Goal: Task Accomplishment & Management: Use online tool/utility

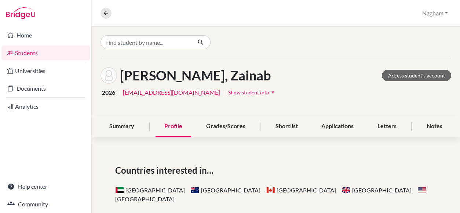
scroll to position [110, 0]
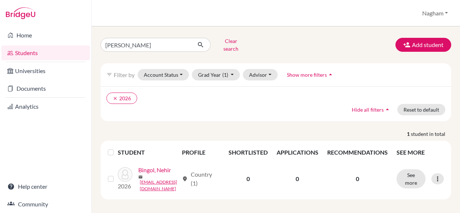
click at [33, 51] on link "Students" at bounding box center [45, 52] width 88 height 15
click at [240, 45] on button "Clear search" at bounding box center [231, 44] width 41 height 19
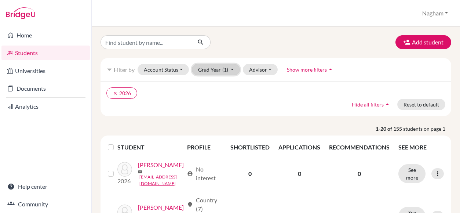
click at [226, 72] on span "(1)" at bounding box center [225, 69] width 6 height 6
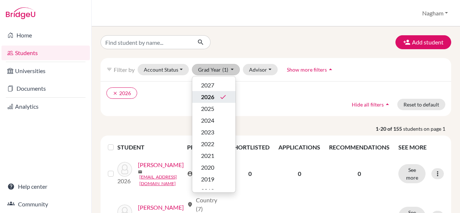
click at [216, 91] on button "2026 done" at bounding box center [213, 97] width 43 height 12
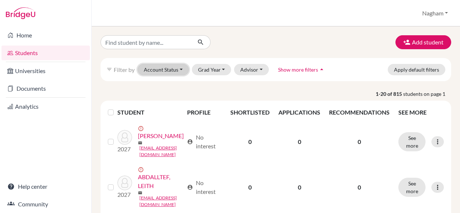
click at [177, 69] on button "Account Status" at bounding box center [163, 69] width 51 height 11
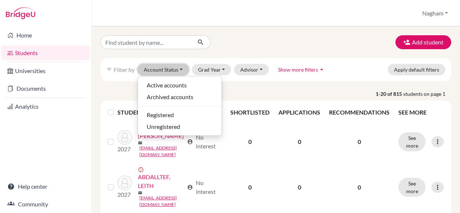
click at [176, 69] on button "Account Status" at bounding box center [163, 69] width 51 height 11
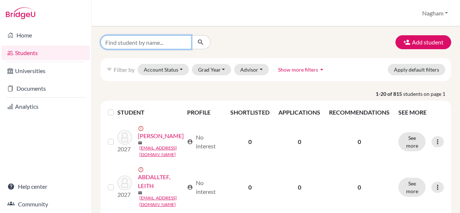
click at [139, 44] on input "Find student by name..." at bounding box center [146, 42] width 91 height 14
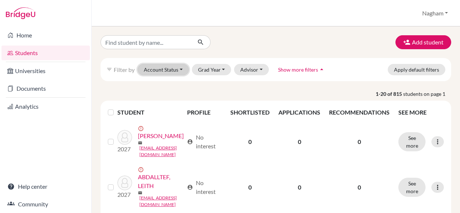
click at [172, 70] on button "Account Status" at bounding box center [163, 69] width 51 height 11
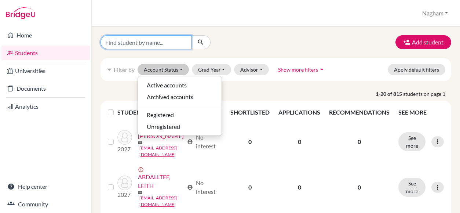
click at [126, 43] on input "Find student by name..." at bounding box center [146, 42] width 91 height 14
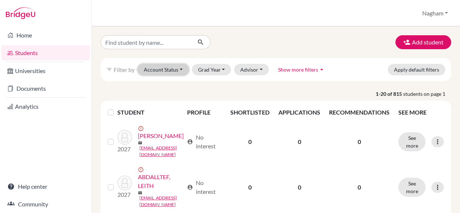
click at [181, 71] on button "Account Status" at bounding box center [163, 69] width 51 height 11
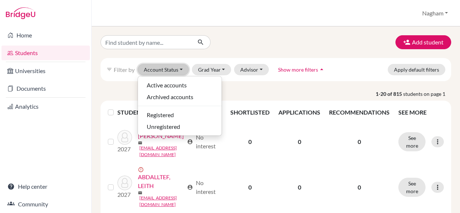
click at [181, 71] on button "Account Status" at bounding box center [163, 69] width 51 height 11
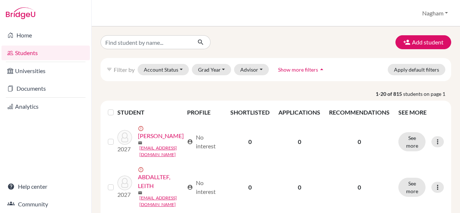
click at [309, 67] on span "Show more filters" at bounding box center [298, 69] width 40 height 6
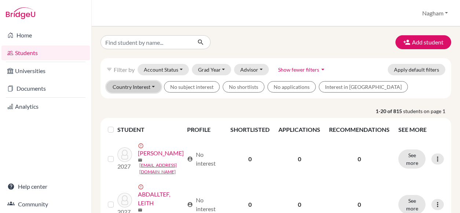
click at [152, 88] on button "Country Interest" at bounding box center [133, 86] width 55 height 11
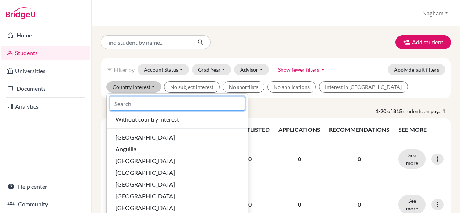
click at [150, 101] on input at bounding box center [177, 103] width 135 height 14
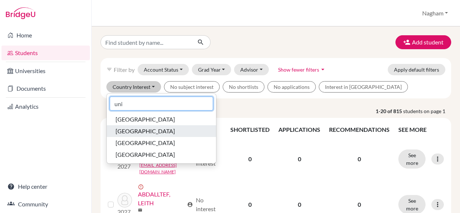
type input "uni"
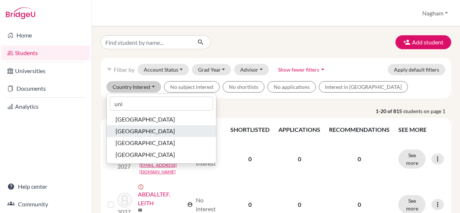
click at [151, 127] on span "United Arab Emirates" at bounding box center [145, 131] width 59 height 9
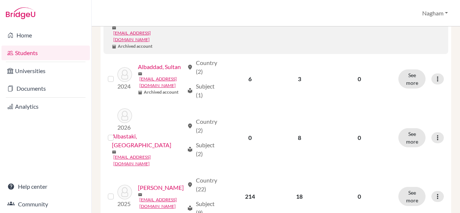
scroll to position [1046, 0]
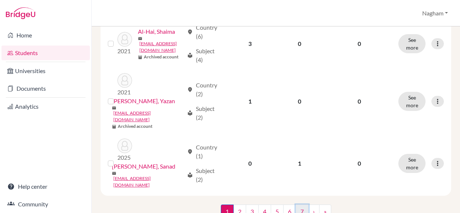
click at [298, 204] on link "7" at bounding box center [302, 211] width 13 height 14
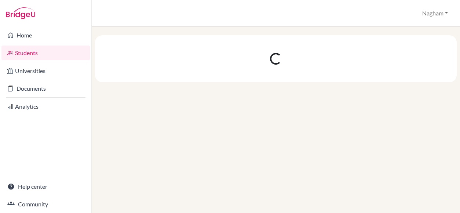
scroll to position [0, 0]
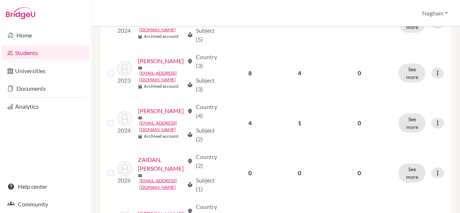
scroll to position [949, 0]
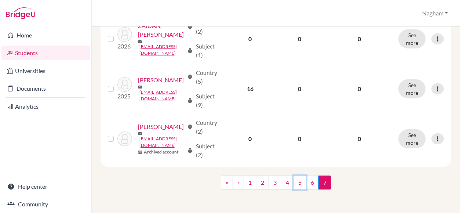
click at [298, 183] on link "5" at bounding box center [300, 182] width 13 height 14
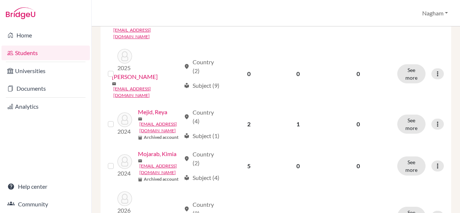
scroll to position [1031, 0]
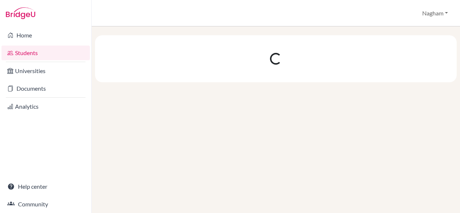
scroll to position [0, 0]
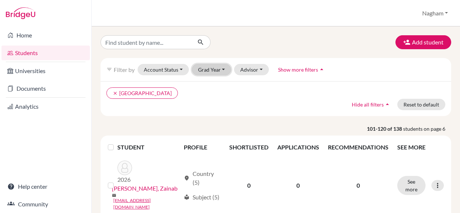
click at [217, 70] on button "Grad Year" at bounding box center [212, 69] width 40 height 11
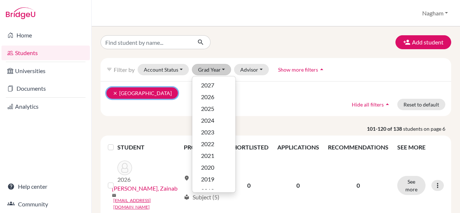
click at [115, 91] on icon "clear" at bounding box center [115, 93] width 5 height 5
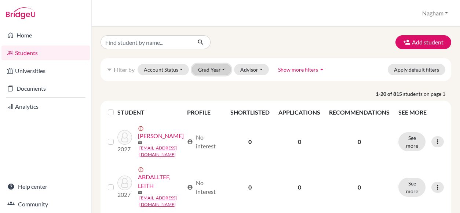
click at [205, 66] on button "Grad Year" at bounding box center [212, 69] width 40 height 11
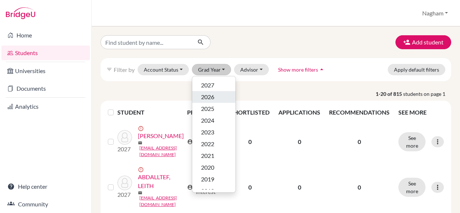
click at [218, 99] on div "2026" at bounding box center [214, 96] width 26 height 9
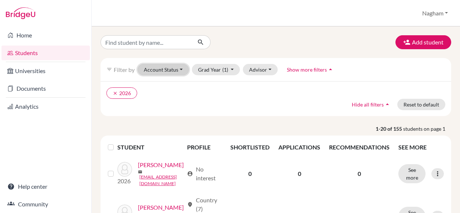
click at [159, 67] on button "Account Status" at bounding box center [163, 69] width 51 height 11
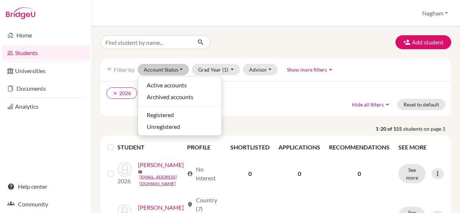
click at [241, 34] on div "Add student filter_list Filter by Account Status Active accounts Archived accou…" at bounding box center [276, 119] width 368 height 186
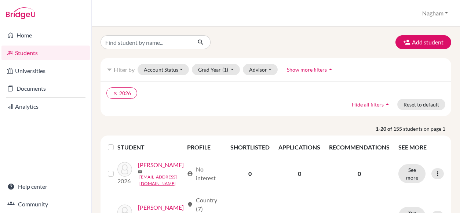
click at [311, 69] on span "Show more filters" at bounding box center [307, 69] width 40 height 6
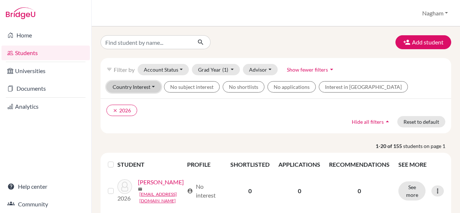
click at [150, 85] on button "Country Interest" at bounding box center [133, 86] width 55 height 11
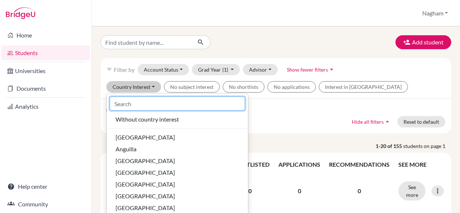
click at [145, 99] on input at bounding box center [177, 103] width 135 height 14
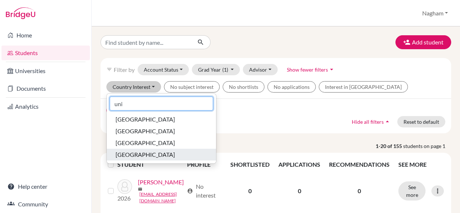
type input "uni"
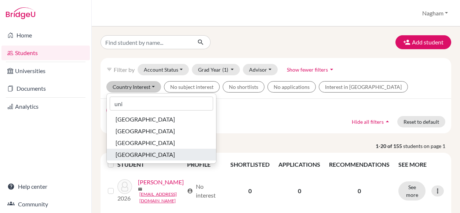
click at [150, 153] on span "United States of America" at bounding box center [145, 154] width 59 height 9
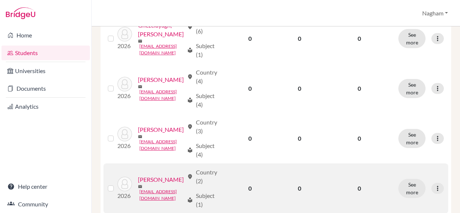
scroll to position [980, 0]
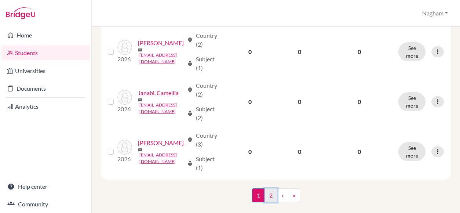
click at [272, 188] on link "2" at bounding box center [271, 195] width 13 height 14
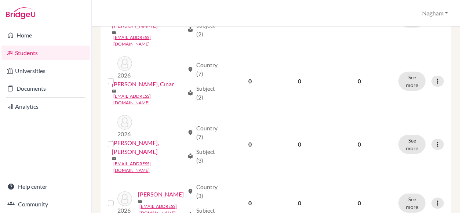
scroll to position [638, 0]
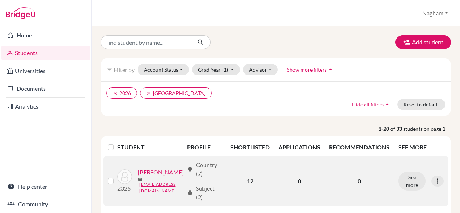
scroll to position [73, 0]
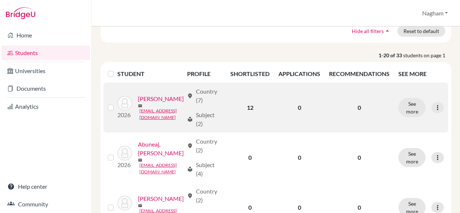
drag, startPoint x: 107, startPoint y: 116, endPoint x: 135, endPoint y: 128, distance: 30.3
drag, startPoint x: 162, startPoint y: 116, endPoint x: 112, endPoint y: 116, distance: 49.9
click at [138, 103] on div "[PERSON_NAME]" at bounding box center [161, 98] width 46 height 9
copy link "[PERSON_NAME]"
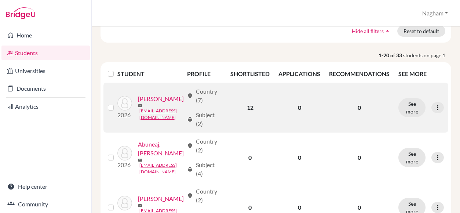
scroll to position [147, 0]
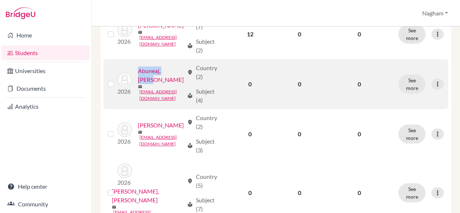
drag, startPoint x: 164, startPoint y: 90, endPoint x: 112, endPoint y: 92, distance: 51.4
click at [138, 84] on div "Abuneaj, Maher" at bounding box center [161, 75] width 46 height 18
copy link "Abuneaj, Maher"
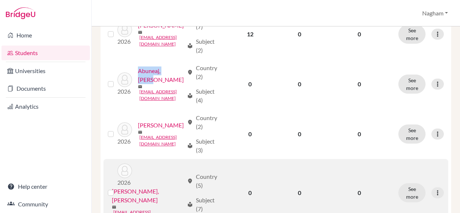
scroll to position [183, 0]
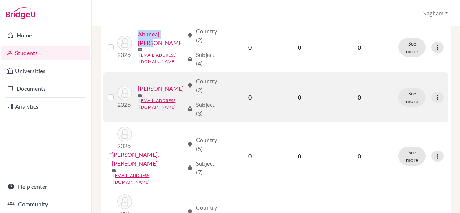
drag, startPoint x: 162, startPoint y: 109, endPoint x: 113, endPoint y: 106, distance: 48.9
click at [138, 93] on div "Accoush, Hussein" at bounding box center [161, 88] width 46 height 9
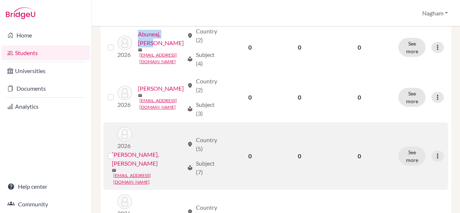
copy link "Accoush, Hussein"
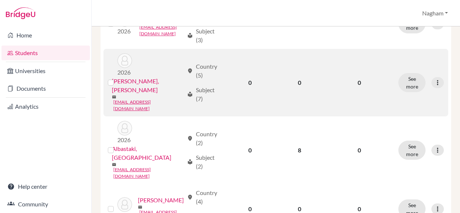
scroll to position [220, 0]
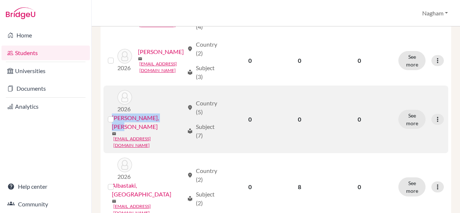
drag, startPoint x: 175, startPoint y: 118, endPoint x: 112, endPoint y: 116, distance: 62.4
click at [112, 116] on div "Akbari Bisheh, Emad" at bounding box center [148, 122] width 72 height 18
drag, startPoint x: 112, startPoint y: 116, endPoint x: 138, endPoint y: 115, distance: 25.7
copy link "Akbari Bisheh, Emad"
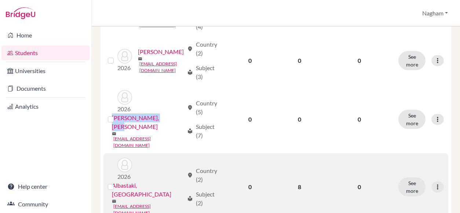
scroll to position [294, 0]
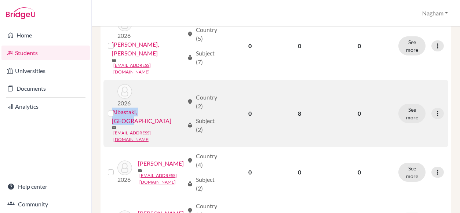
drag, startPoint x: 170, startPoint y: 94, endPoint x: 112, endPoint y: 91, distance: 58.1
click at [112, 108] on div "Albastaki, Hamdan" at bounding box center [148, 117] width 72 height 18
drag, startPoint x: 112, startPoint y: 91, endPoint x: 136, endPoint y: 93, distance: 24.0
copy link "Albastaki, Hamdan"
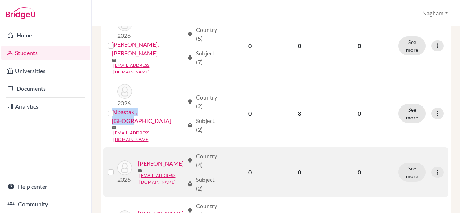
scroll to position [330, 0]
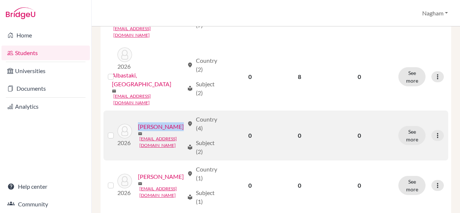
drag, startPoint x: 155, startPoint y: 108, endPoint x: 113, endPoint y: 106, distance: 41.9
click at [138, 122] on div "Aljundi, Leen" at bounding box center [161, 126] width 46 height 9
copy link "Aljundi, Leen"
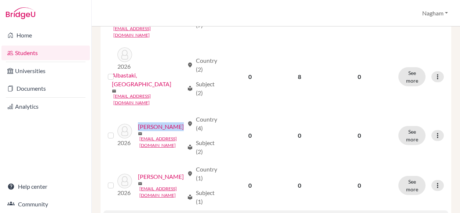
scroll to position [404, 0]
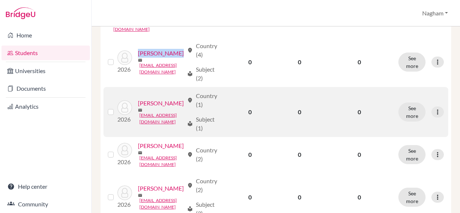
drag, startPoint x: 173, startPoint y: 83, endPoint x: 112, endPoint y: 83, distance: 60.9
click at [138, 99] on div "ALKHATIB, IBRAHIM" at bounding box center [161, 103] width 46 height 9
drag, startPoint x: 112, startPoint y: 83, endPoint x: 134, endPoint y: 85, distance: 21.7
copy link "ALKHATIB, IBRAHIM"
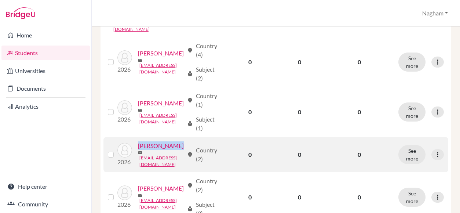
drag, startPoint x: 159, startPoint y: 136, endPoint x: 112, endPoint y: 134, distance: 47.0
click at [138, 141] on div "Almeida, Joao" at bounding box center [161, 145] width 46 height 9
drag, startPoint x: 112, startPoint y: 134, endPoint x: 135, endPoint y: 133, distance: 23.5
copy link "Almeida, Joao"
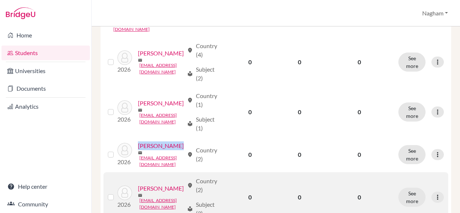
scroll to position [440, 0]
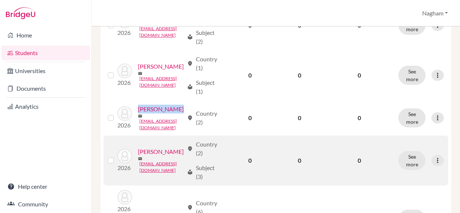
drag, startPoint x: 164, startPoint y: 143, endPoint x: 113, endPoint y: 145, distance: 51.4
click at [138, 147] on div "Alshehada, Sami" at bounding box center [161, 151] width 46 height 9
drag, startPoint x: 113, startPoint y: 145, endPoint x: 131, endPoint y: 146, distance: 18.4
copy link "Alshehada, Sami"
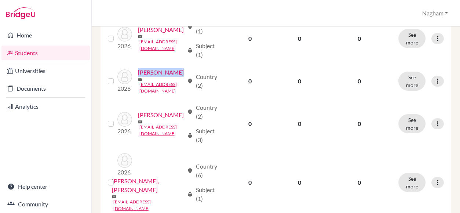
scroll to position [514, 0]
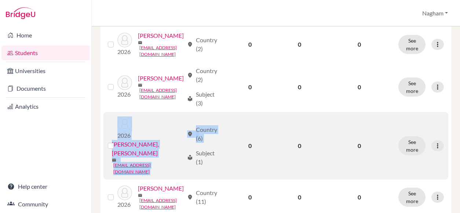
drag, startPoint x: 182, startPoint y: 119, endPoint x: 111, endPoint y: 124, distance: 71.3
click at [111, 124] on tr "2026 Balhui, Andreea-Alexandra mail cis240095@studentscis.com location_on Count…" at bounding box center [275, 146] width 345 height 68
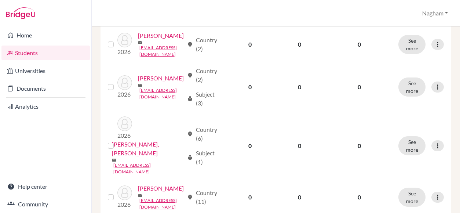
click at [15, 170] on div "Home Students Universities Documents Analytics Help center Community" at bounding box center [45, 119] width 91 height 186
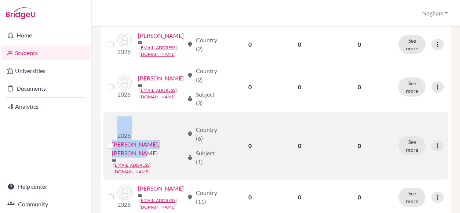
drag, startPoint x: 108, startPoint y: 122, endPoint x: 180, endPoint y: 125, distance: 72.0
click at [180, 125] on tr "2026 Balhui, Andreea-Alexandra mail cis240095@studentscis.com location_on Count…" at bounding box center [275, 146] width 345 height 68
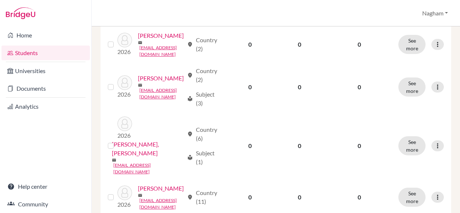
drag, startPoint x: 180, startPoint y: 125, endPoint x: 86, endPoint y: 126, distance: 93.9
click at [75, 126] on div "Home Students Universities Documents Analytics Help center Community" at bounding box center [45, 119] width 91 height 186
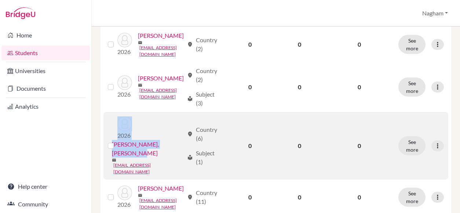
drag, startPoint x: 108, startPoint y: 122, endPoint x: 179, endPoint y: 124, distance: 71.6
click at [179, 124] on tr "2026 Balhui, Andreea-Alexandra mail cis240095@studentscis.com location_on Count…" at bounding box center [275, 146] width 345 height 68
drag, startPoint x: 179, startPoint y: 124, endPoint x: 169, endPoint y: 123, distance: 10.4
copy tr "2026 Balhui, Andreea-Alexandra"
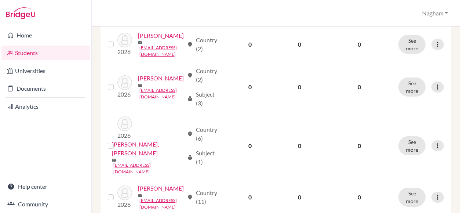
click at [174, 12] on div "Students overview Nagham Profile School Settings Log out" at bounding box center [276, 13] width 368 height 26
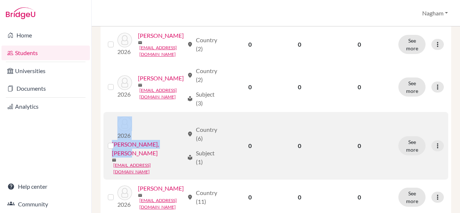
drag, startPoint x: 109, startPoint y: 121, endPoint x: 169, endPoint y: 125, distance: 59.6
click at [169, 125] on tr "2026 Balhui, Andreea-Alexandra mail cis240095@studentscis.com location_on Count…" at bounding box center [275, 146] width 345 height 68
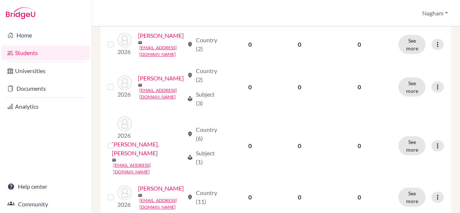
drag, startPoint x: 169, startPoint y: 125, endPoint x: 64, endPoint y: 135, distance: 105.4
click at [64, 135] on div "Home Students Universities Documents Analytics Help center Community" at bounding box center [45, 119] width 91 height 186
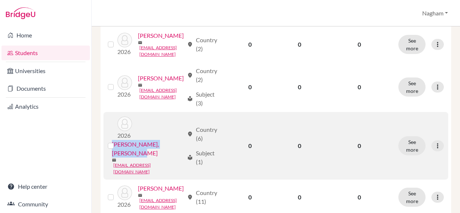
drag, startPoint x: 181, startPoint y: 121, endPoint x: 113, endPoint y: 119, distance: 67.9
click at [113, 140] on div "Balhui, Andreea-Alexandra" at bounding box center [148, 149] width 72 height 18
drag, startPoint x: 113, startPoint y: 119, endPoint x: 131, endPoint y: 122, distance: 18.7
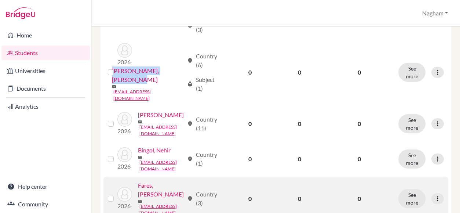
scroll to position [624, 0]
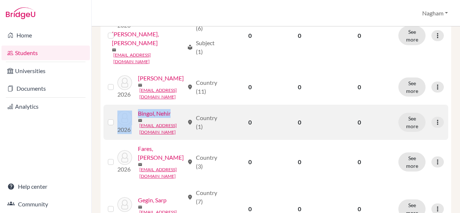
drag, startPoint x: 157, startPoint y: 108, endPoint x: 111, endPoint y: 108, distance: 45.9
click at [111, 108] on tr "2026 Bingol, Nehir mail cis240050@studentscis.com location_on Country (1) 0 0 0…" at bounding box center [275, 122] width 345 height 35
click at [111, 108] on td at bounding box center [110, 122] width 14 height 35
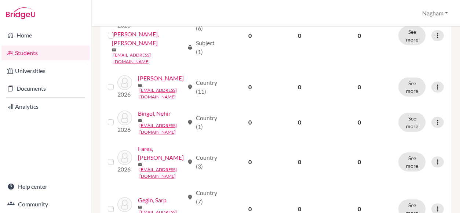
click at [79, 118] on div "Home Students Universities Documents Analytics Help center Community" at bounding box center [45, 119] width 91 height 186
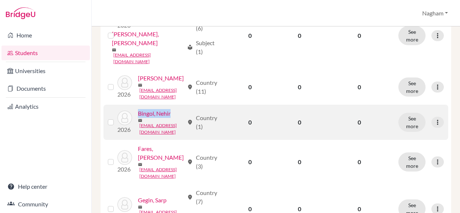
drag, startPoint x: 149, startPoint y: 108, endPoint x: 112, endPoint y: 108, distance: 37.4
click at [138, 109] on div "Bingol, Nehir" at bounding box center [161, 113] width 46 height 9
drag, startPoint x: 112, startPoint y: 108, endPoint x: 128, endPoint y: 110, distance: 16.6
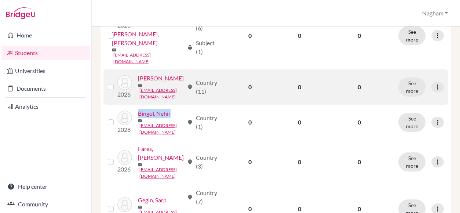
drag, startPoint x: 159, startPoint y: 61, endPoint x: 112, endPoint y: 60, distance: 47.0
click at [138, 74] on div "Bergaoui, Nadia" at bounding box center [161, 78] width 46 height 9
drag, startPoint x: 112, startPoint y: 60, endPoint x: 128, endPoint y: 61, distance: 16.2
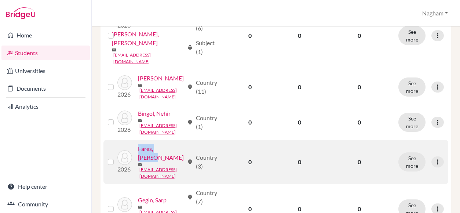
drag, startPoint x: 147, startPoint y: 156, endPoint x: 112, endPoint y: 156, distance: 36.0
click at [138, 156] on div "Fares, Jaseel" at bounding box center [161, 153] width 46 height 18
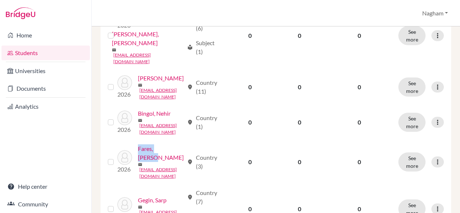
scroll to position [697, 0]
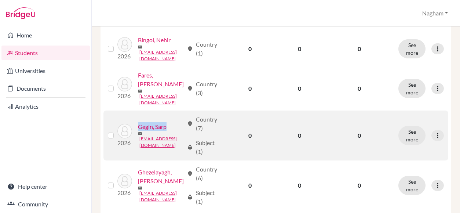
drag, startPoint x: 148, startPoint y: 132, endPoint x: 112, endPoint y: 132, distance: 36.3
click at [138, 131] on div "Gegin, Sarp" at bounding box center [161, 126] width 46 height 9
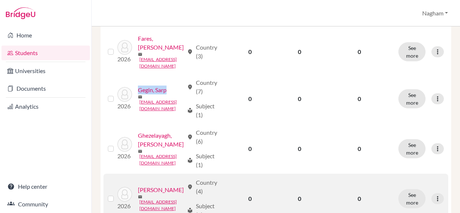
scroll to position [770, 0]
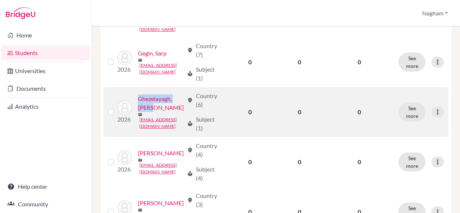
drag, startPoint x: 165, startPoint y: 109, endPoint x: 114, endPoint y: 105, distance: 51.9
click at [138, 105] on div "Ghezelayagh, Hasty" at bounding box center [161, 103] width 46 height 18
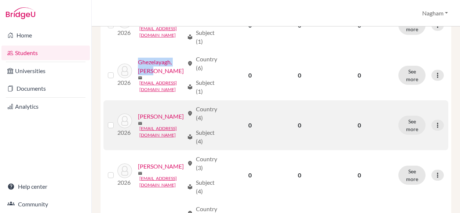
scroll to position [844, 0]
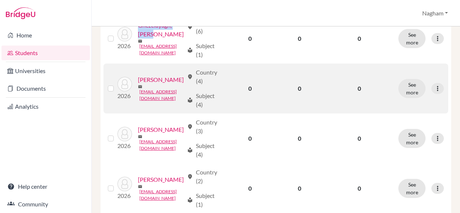
drag, startPoint x: 154, startPoint y: 83, endPoint x: 113, endPoint y: 83, distance: 41.1
click at [138, 83] on div "Harajli, Youssef" at bounding box center [161, 79] width 46 height 9
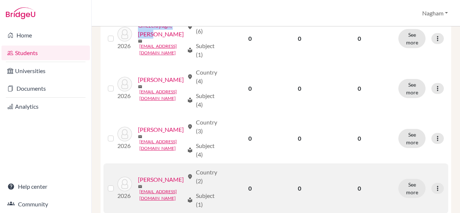
scroll to position [881, 0]
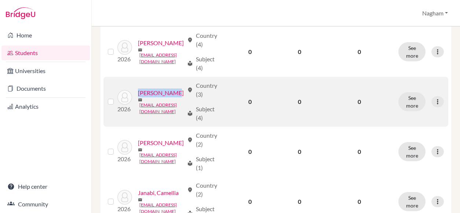
drag, startPoint x: 154, startPoint y: 97, endPoint x: 113, endPoint y: 95, distance: 41.2
click at [138, 95] on div "hasan, Ahmed" at bounding box center [161, 92] width 46 height 9
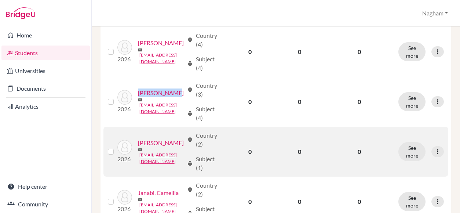
scroll to position [954, 0]
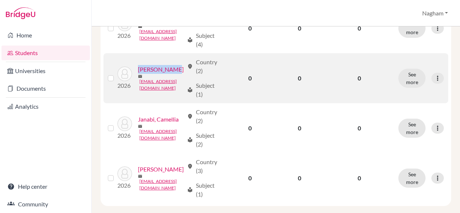
drag, startPoint x: 152, startPoint y: 73, endPoint x: 112, endPoint y: 73, distance: 40.4
click at [138, 73] on div "Hassoun, Ali" at bounding box center [161, 69] width 46 height 9
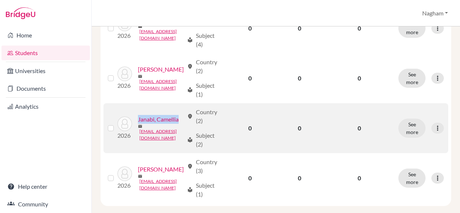
drag, startPoint x: 161, startPoint y: 125, endPoint x: 113, endPoint y: 123, distance: 48.1
click at [138, 123] on div "Janabi, Camellia" at bounding box center [161, 119] width 46 height 9
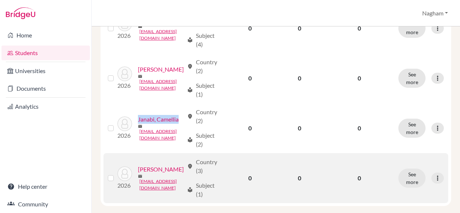
drag, startPoint x: 153, startPoint y: 175, endPoint x: 112, endPoint y: 171, distance: 41.6
click at [138, 171] on div "Kassissieh, Joy" at bounding box center [161, 169] width 46 height 9
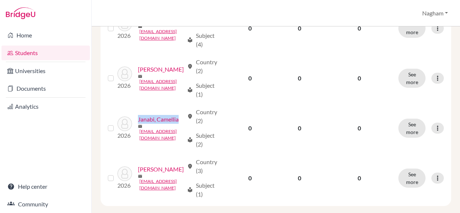
scroll to position [980, 0]
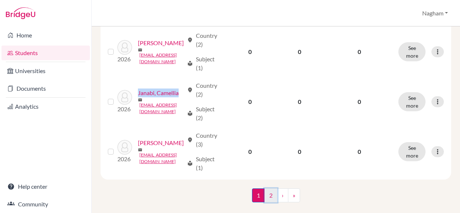
click at [269, 188] on link "2" at bounding box center [271, 195] width 13 height 14
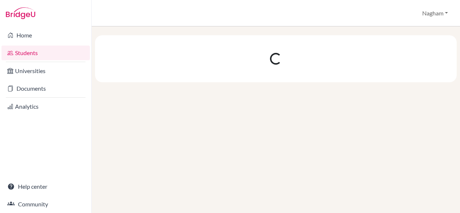
scroll to position [0, 0]
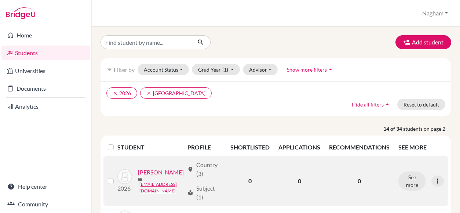
scroll to position [73, 0]
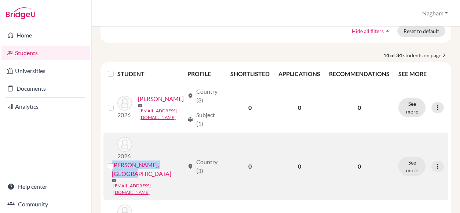
drag, startPoint x: 180, startPoint y: 164, endPoint x: 112, endPoint y: 160, distance: 68.7
click at [112, 160] on div "Mansoor Ghanaee, Darya" at bounding box center [148, 169] width 73 height 18
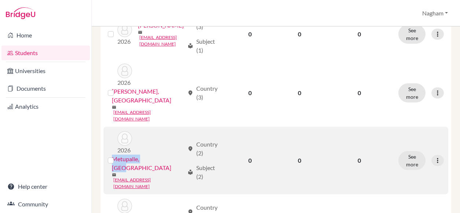
drag, startPoint x: 161, startPoint y: 138, endPoint x: 113, endPoint y: 138, distance: 48.1
click at [113, 154] on div "Metupalle, Rian" at bounding box center [148, 163] width 73 height 18
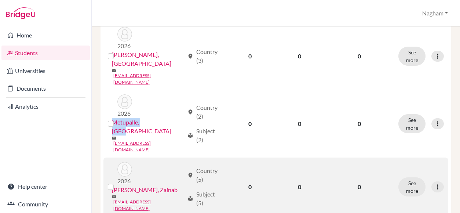
scroll to position [220, 0]
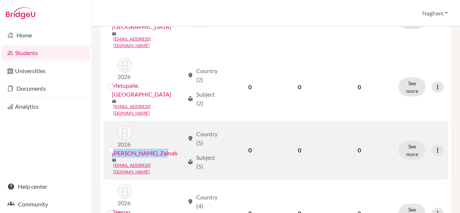
drag, startPoint x: 164, startPoint y: 116, endPoint x: 113, endPoint y: 113, distance: 51.4
click at [113, 149] on div "Murzalieva, Zainab" at bounding box center [148, 153] width 73 height 9
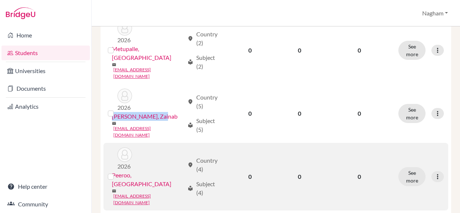
scroll to position [294, 0]
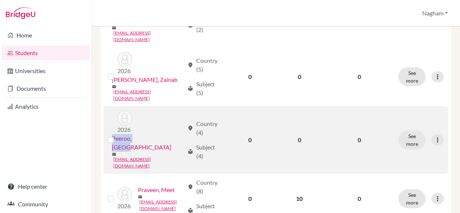
drag, startPoint x: 154, startPoint y: 90, endPoint x: 112, endPoint y: 91, distance: 41.5
click at [112, 134] on div "Peeroo, Isbah" at bounding box center [148, 143] width 73 height 18
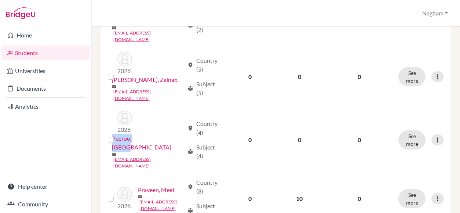
scroll to position [330, 0]
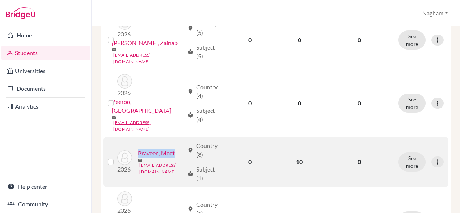
drag, startPoint x: 151, startPoint y: 105, endPoint x: 113, endPoint y: 105, distance: 38.5
click at [138, 149] on div "Praveen, Meet" at bounding box center [161, 153] width 47 height 9
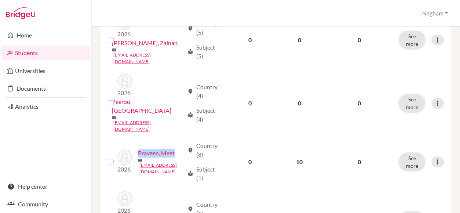
scroll to position [367, 0]
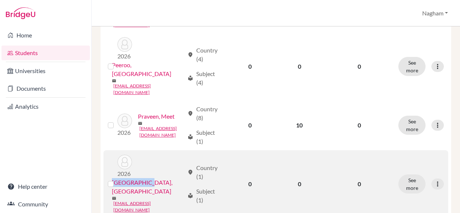
drag, startPoint x: 148, startPoint y: 119, endPoint x: 112, endPoint y: 116, distance: 36.4
click at [112, 178] on div "Salem, Yahia" at bounding box center [148, 187] width 73 height 18
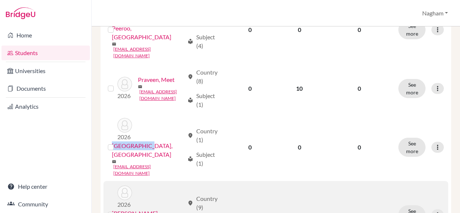
scroll to position [440, 0]
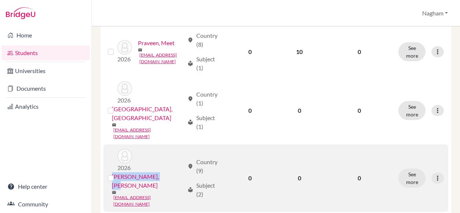
drag, startPoint x: 177, startPoint y: 95, endPoint x: 112, endPoint y: 92, distance: 65.4
click at [112, 172] on div "SALMAN, SYED HASAN" at bounding box center [148, 181] width 73 height 18
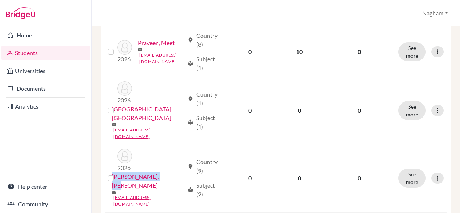
scroll to position [477, 0]
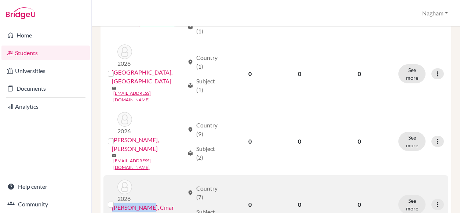
drag, startPoint x: 150, startPoint y: 110, endPoint x: 112, endPoint y: 109, distance: 37.8
click at [112, 203] on div "Seber, Cınar" at bounding box center [148, 207] width 73 height 9
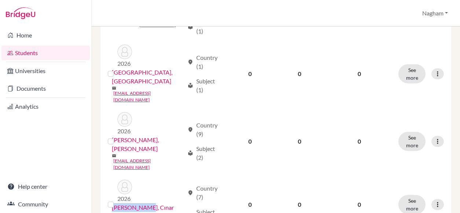
scroll to position [514, 0]
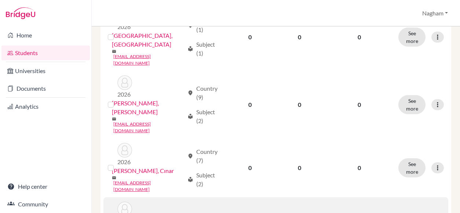
drag, startPoint x: 180, startPoint y: 123, endPoint x: 112, endPoint y: 121, distance: 67.5
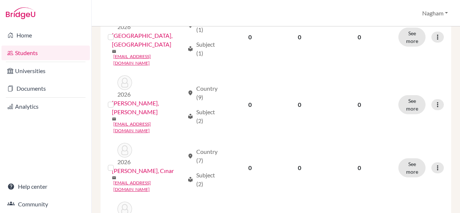
scroll to position [587, 0]
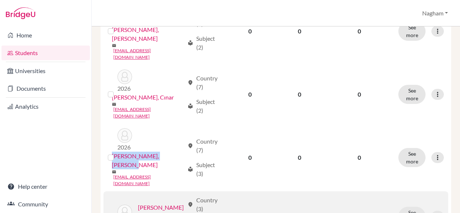
drag, startPoint x: 155, startPoint y: 98, endPoint x: 112, endPoint y: 96, distance: 43.3
click at [138, 203] on div "Suliman, Hamza" at bounding box center [161, 207] width 47 height 9
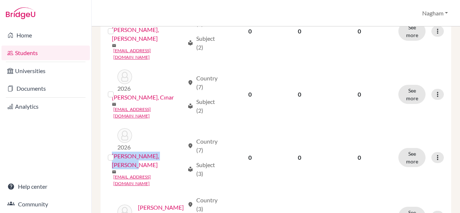
scroll to position [660, 0]
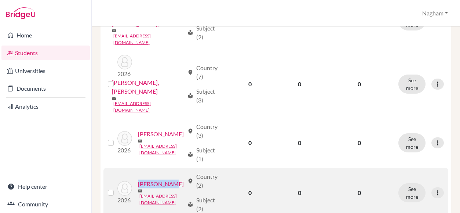
drag, startPoint x: 145, startPoint y: 74, endPoint x: 112, endPoint y: 74, distance: 33.0
click at [138, 179] on div "Yoon, Jiwan" at bounding box center [161, 183] width 47 height 9
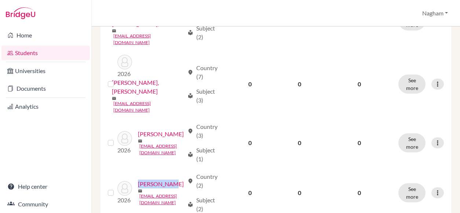
scroll to position [688, 0]
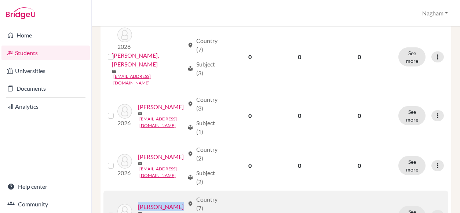
drag, startPoint x: 150, startPoint y: 98, endPoint x: 113, endPoint y: 95, distance: 37.9
click at [138, 202] on div "Zamani, Arian" at bounding box center [161, 206] width 47 height 9
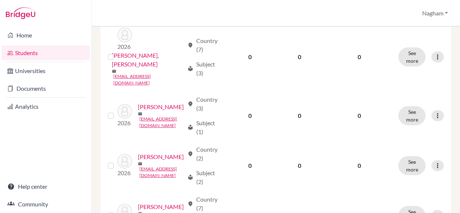
drag, startPoint x: 152, startPoint y: 149, endPoint x: 113, endPoint y: 144, distance: 38.8
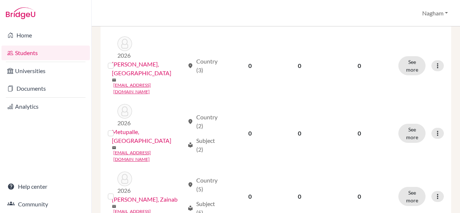
scroll to position [284, 0]
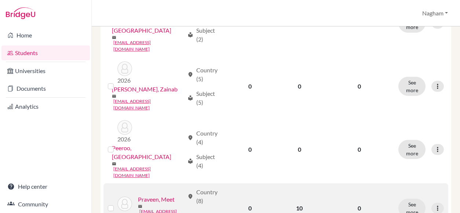
click at [152, 208] on link "cis240140@studentscis.com" at bounding box center [161, 214] width 45 height 13
click at [145, 195] on link "Praveen, Meet" at bounding box center [156, 199] width 37 height 9
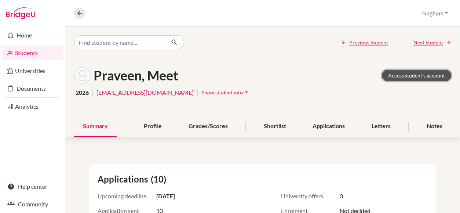
click at [408, 79] on link "Access student's account" at bounding box center [416, 75] width 69 height 11
